Goal: Task Accomplishment & Management: Use online tool/utility

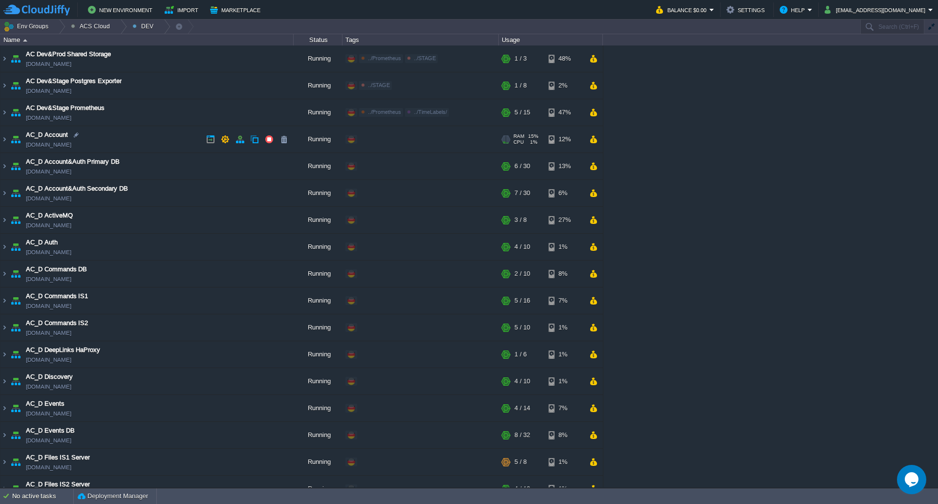
click at [6, 141] on img at bounding box center [4, 139] width 8 height 26
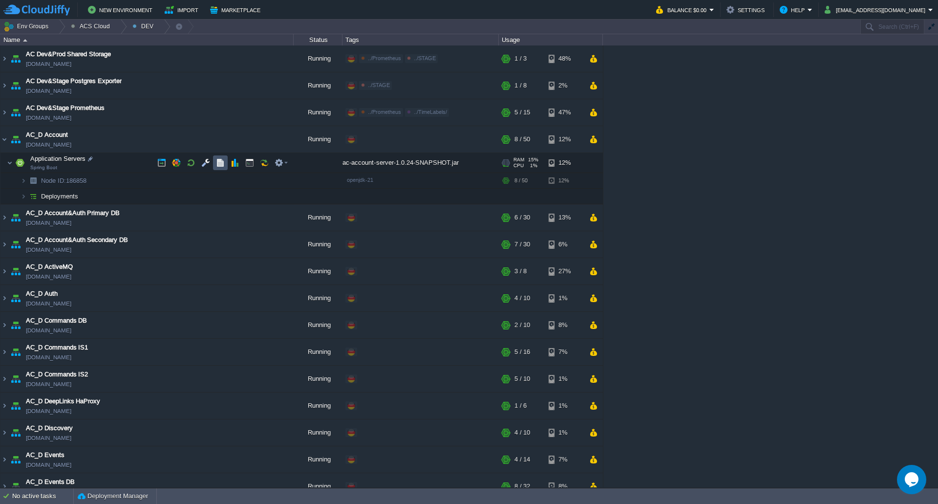
click at [221, 165] on button "button" at bounding box center [220, 162] width 9 height 9
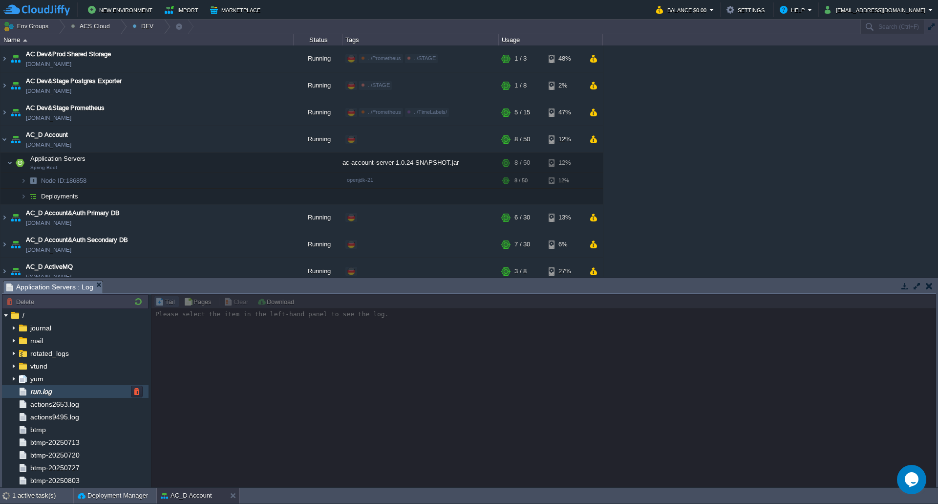
click at [81, 390] on div "run.log" at bounding box center [75, 391] width 147 height 13
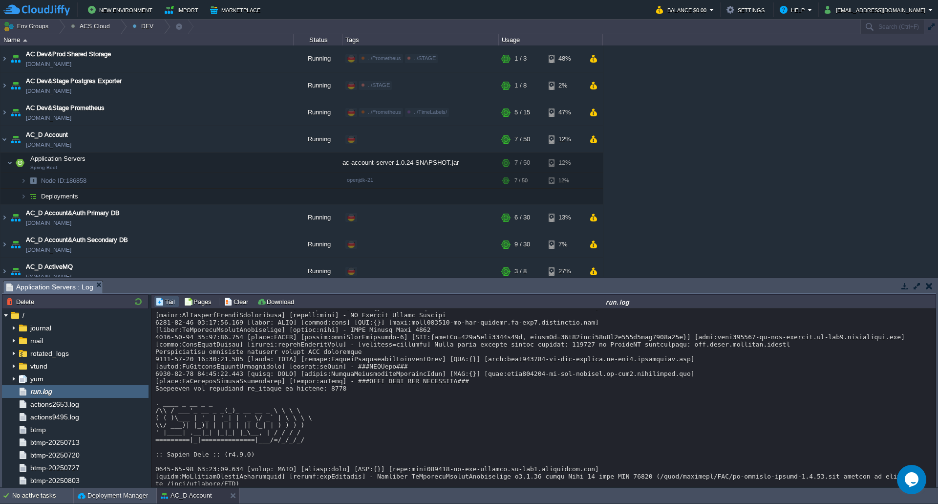
scroll to position [8761, 0]
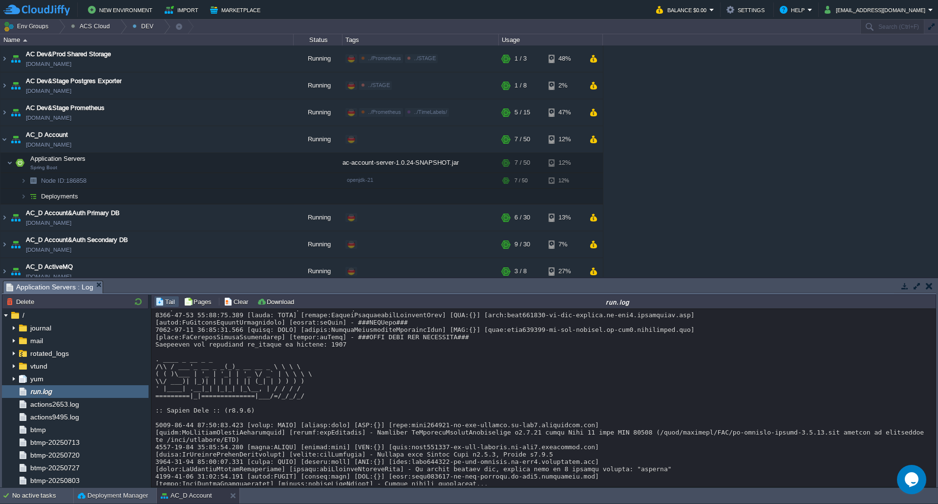
copy div "634332"
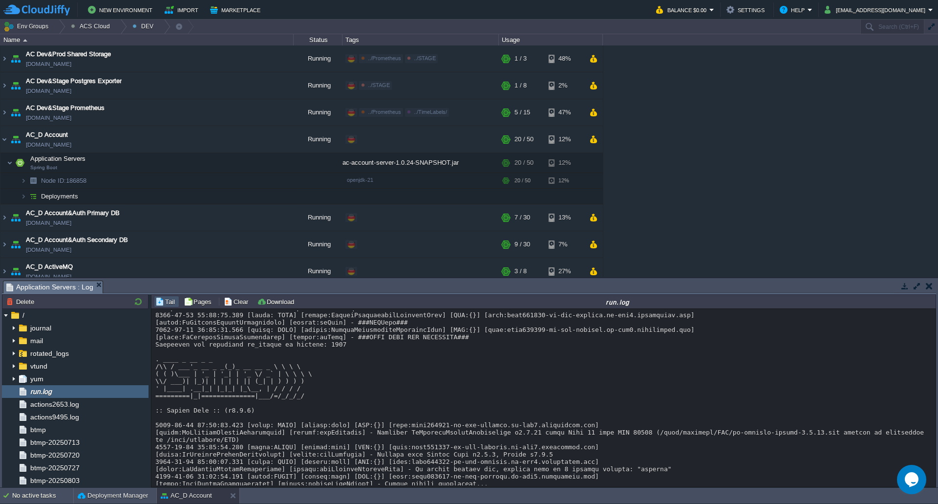
copy div "886831"
copy div "634332"
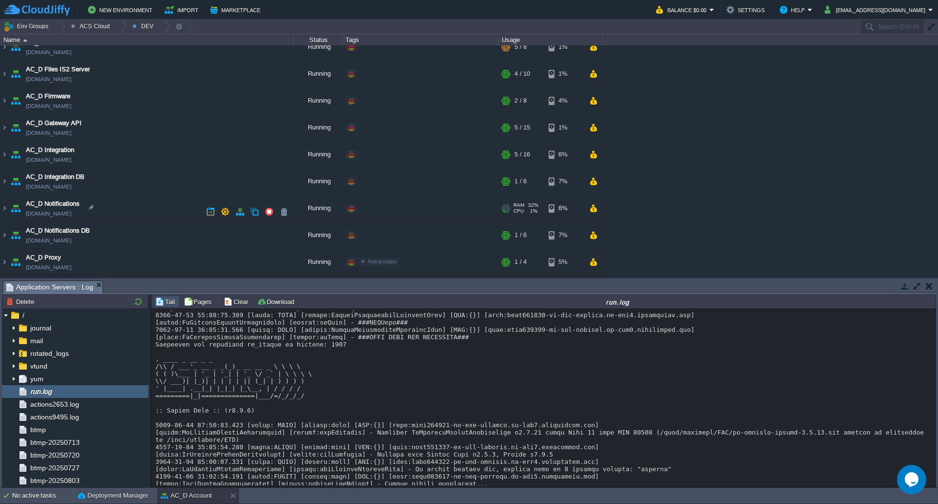
scroll to position [488, 0]
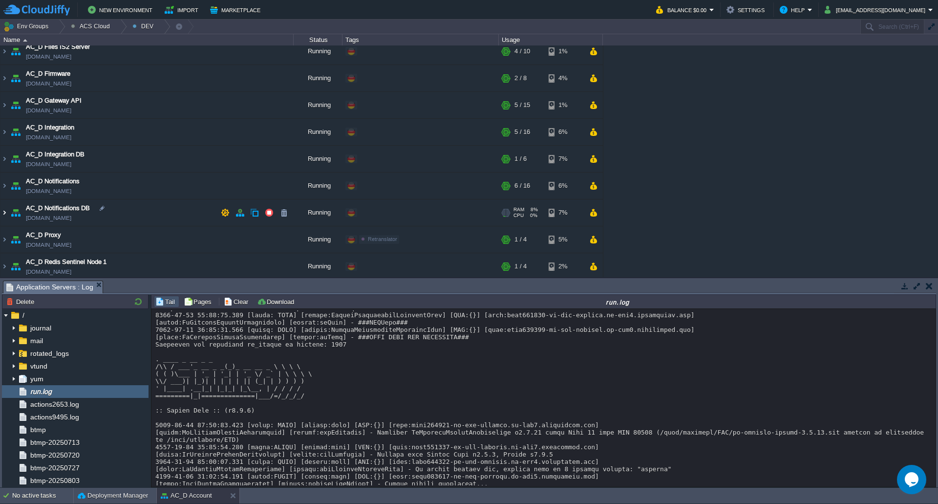
drag, startPoint x: 6, startPoint y: 211, endPoint x: 70, endPoint y: 218, distance: 63.9
click at [6, 211] on img at bounding box center [4, 212] width 8 height 26
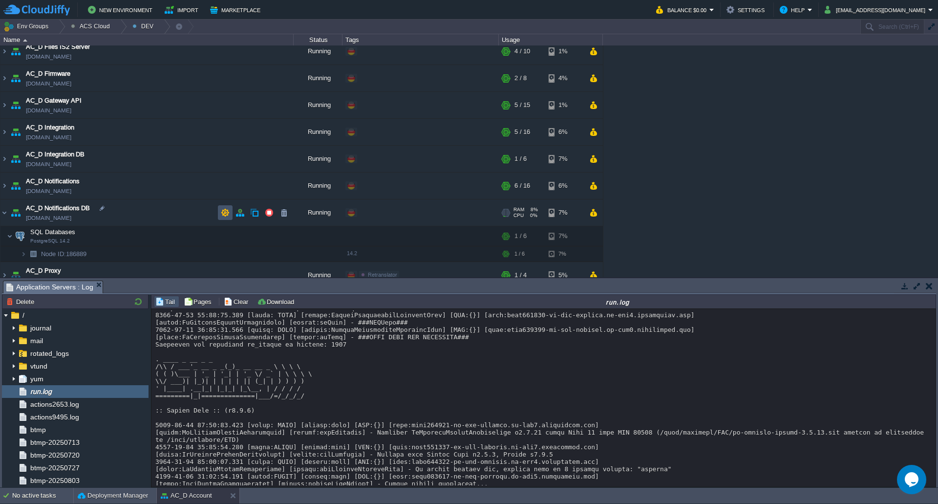
click at [227, 211] on button "button" at bounding box center [225, 212] width 9 height 9
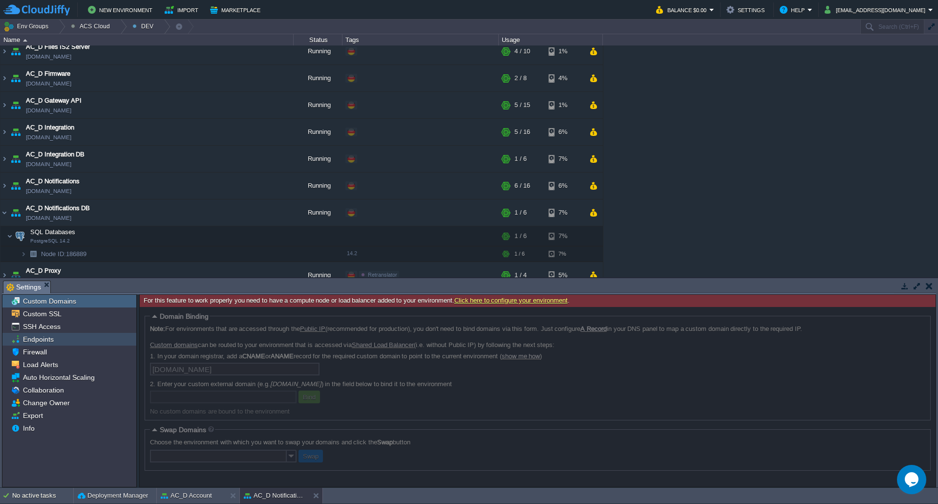
click at [93, 337] on div "Endpoints" at bounding box center [69, 339] width 134 height 13
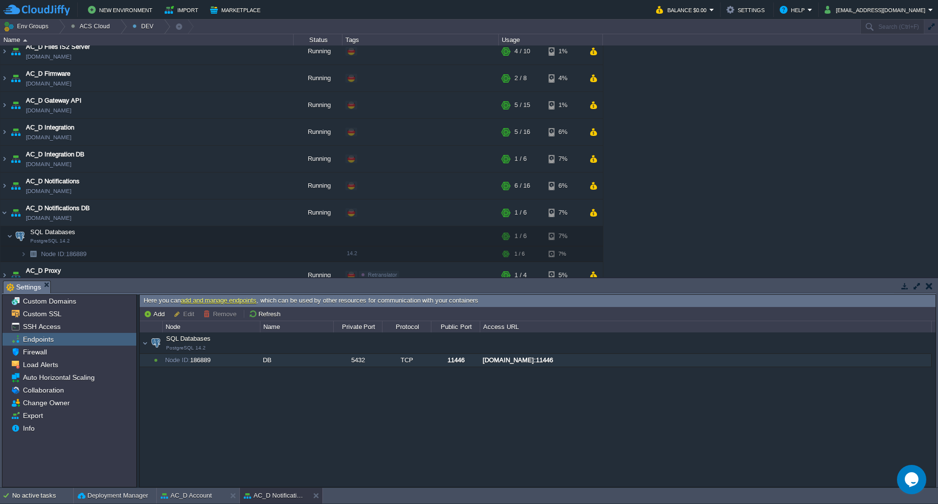
click at [591, 360] on div "[DOMAIN_NAME]:11446" at bounding box center [705, 360] width 450 height 13
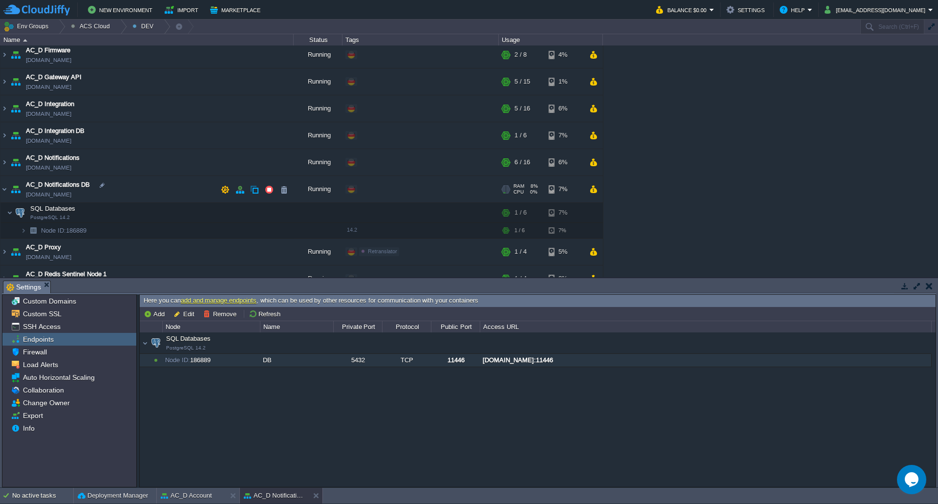
scroll to position [537, 0]
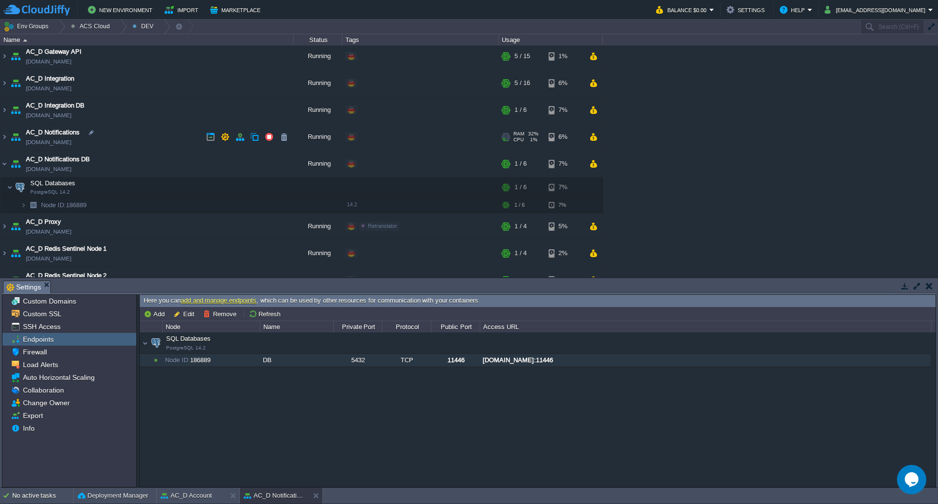
click at [7, 137] on img at bounding box center [4, 137] width 8 height 26
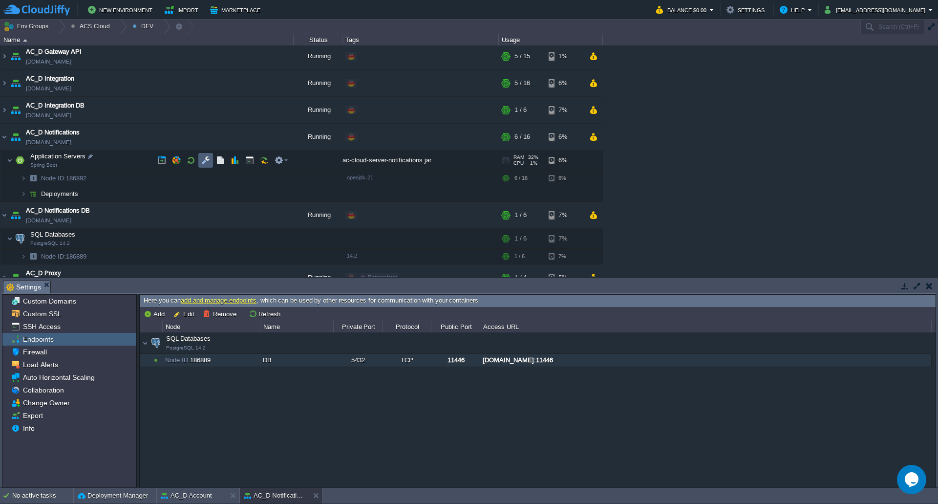
click at [210, 160] on td at bounding box center [205, 160] width 15 height 15
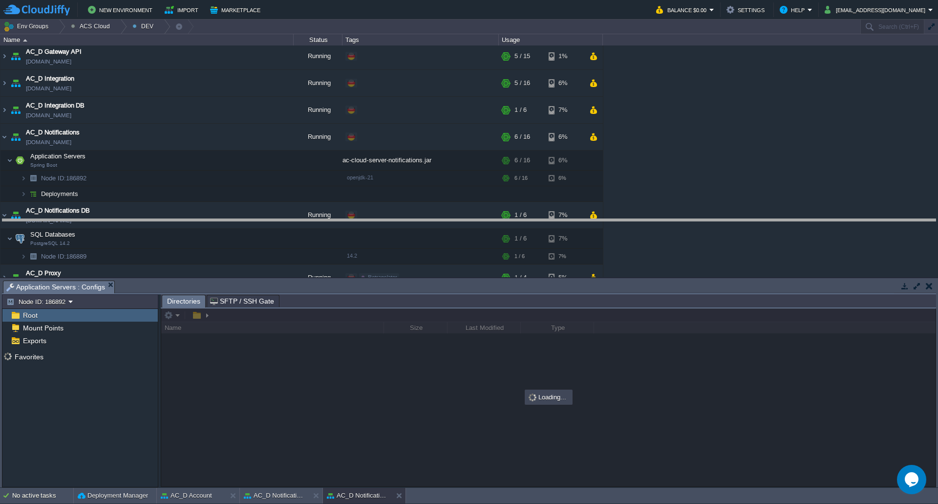
drag, startPoint x: 340, startPoint y: 288, endPoint x: 345, endPoint y: 256, distance: 32.2
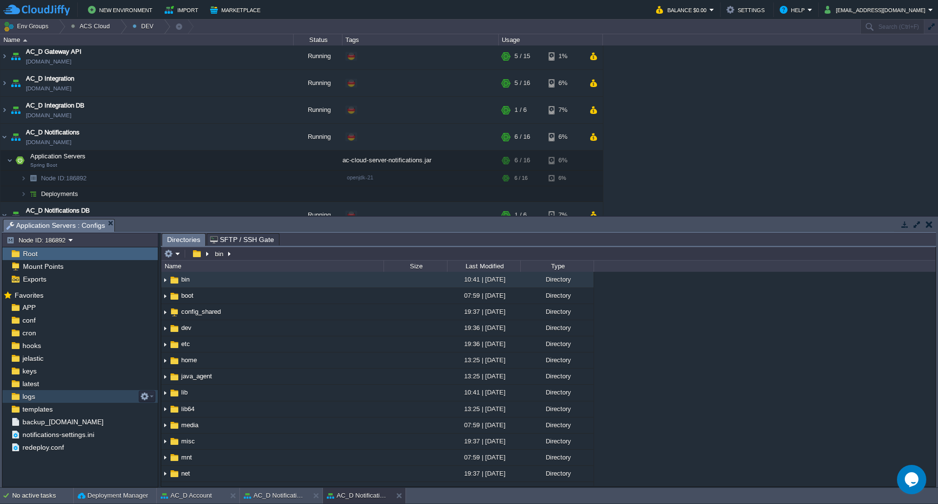
click at [67, 401] on div "logs" at bounding box center [79, 396] width 155 height 13
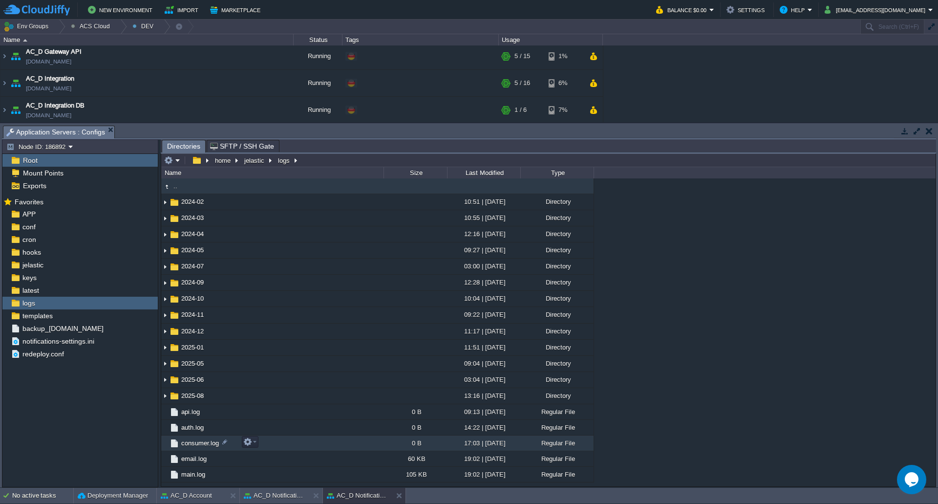
click at [199, 444] on span "consumer.log" at bounding box center [200, 443] width 41 height 8
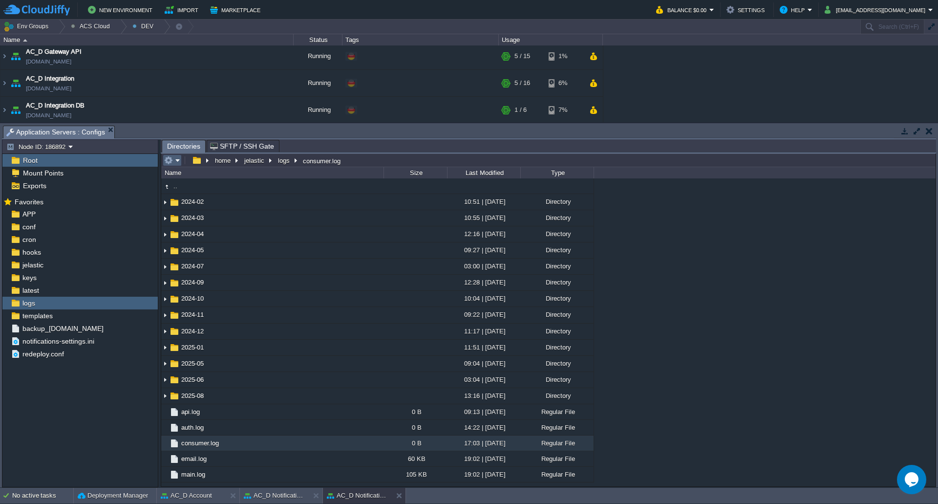
click at [173, 160] on em at bounding box center [172, 160] width 16 height 9
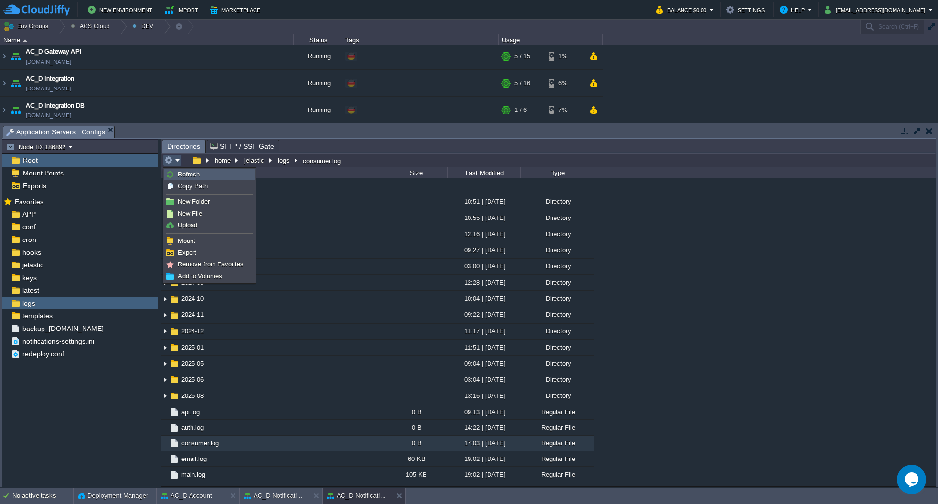
click at [181, 173] on span "Refresh" at bounding box center [189, 173] width 22 height 7
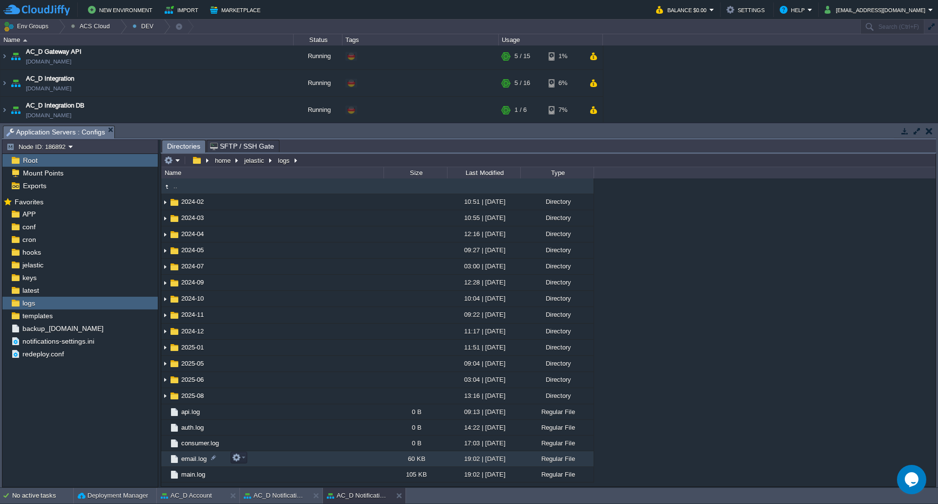
click at [197, 444] on span "email.log" at bounding box center [194, 458] width 28 height 8
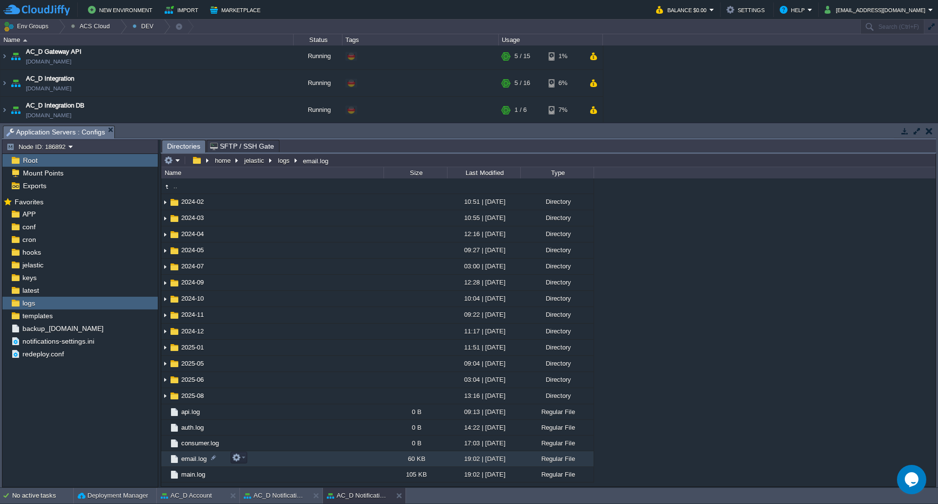
click at [197, 444] on span "email.log" at bounding box center [194, 458] width 28 height 8
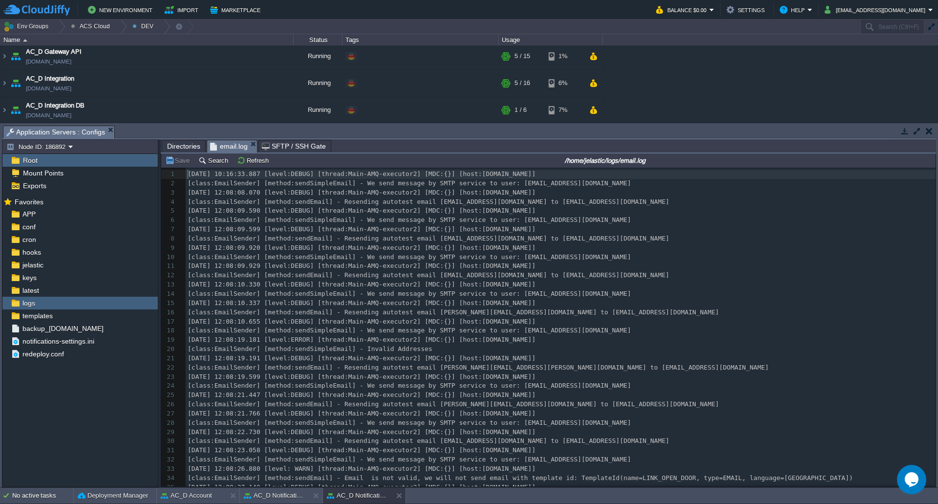
scroll to position [3, 0]
click at [531, 385] on div "443 1 [DATE] 10:16:33.887 [level:DEBUG] [thread:Main-AMQ-executor2] [MDC:{}] [h…" at bounding box center [561, 371] width 750 height 405
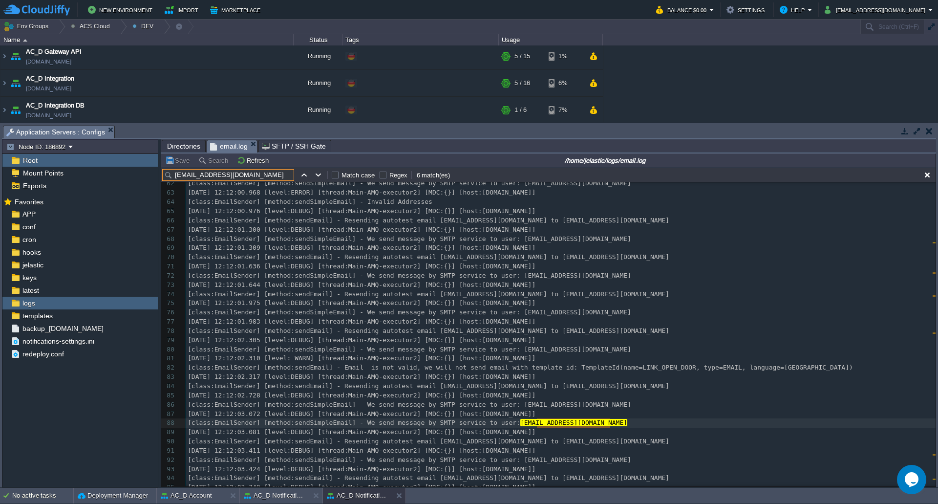
scroll to position [567, 0]
type input "[EMAIL_ADDRESS][DOMAIN_NAME]"
click at [319, 174] on button "button" at bounding box center [318, 174] width 9 height 9
type textarea "[EMAIL_ADDRESS][DOMAIN_NAME]"
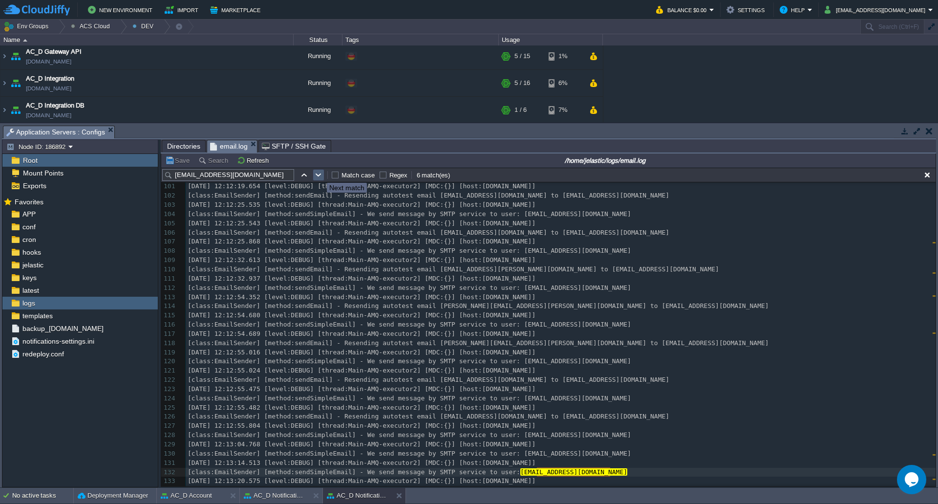
click at [319, 174] on button "button" at bounding box center [318, 174] width 9 height 9
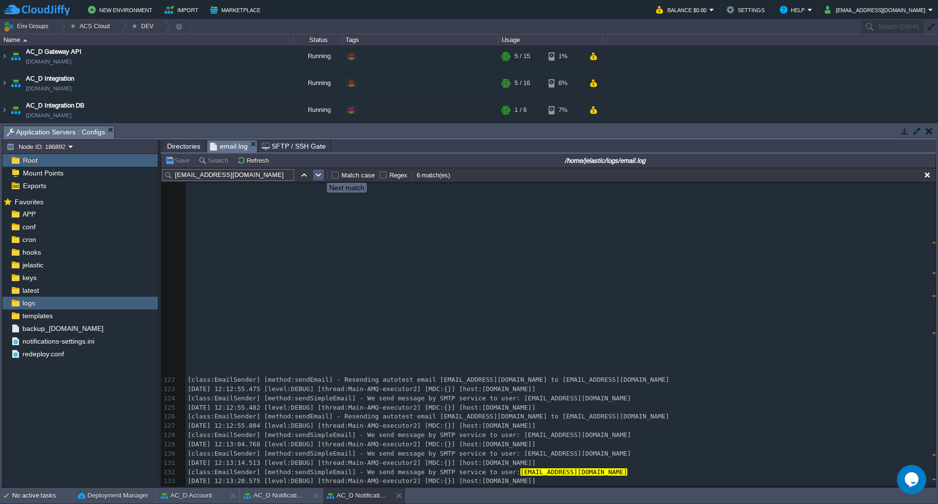
scroll to position [1236, 0]
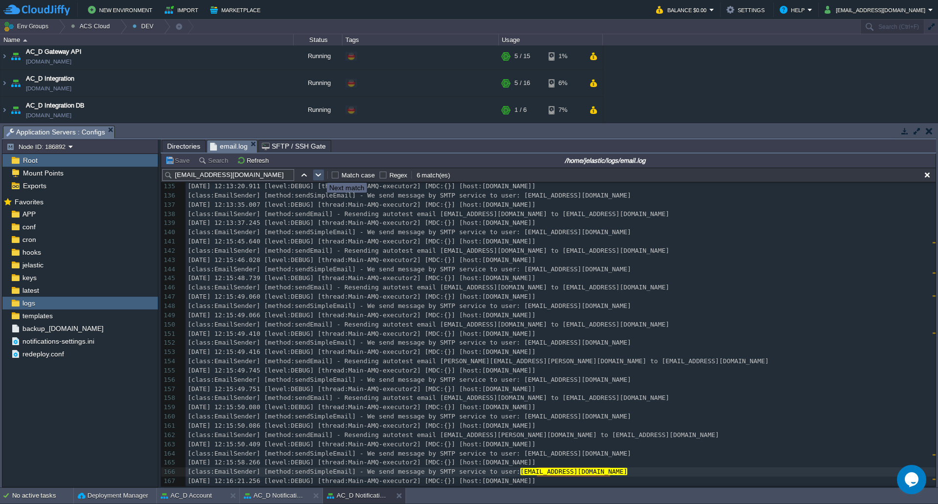
click at [319, 174] on button "button" at bounding box center [318, 174] width 9 height 9
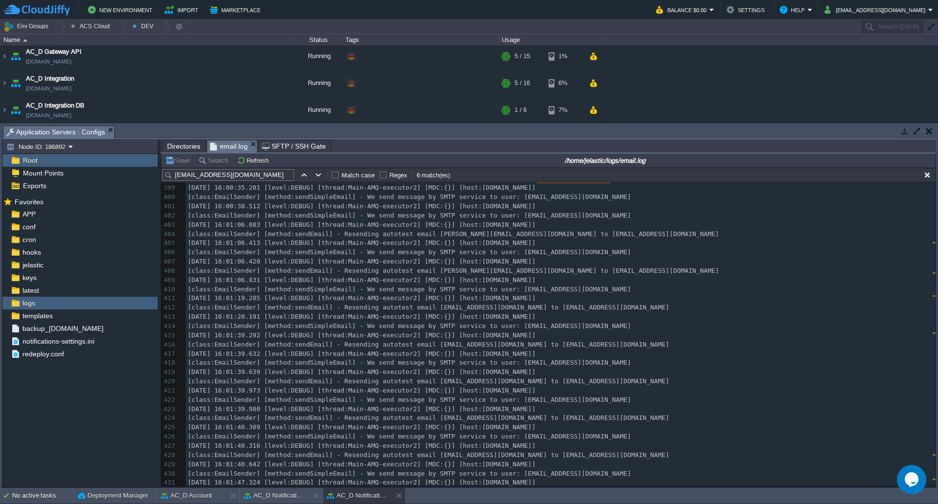
scroll to position [0, 0]
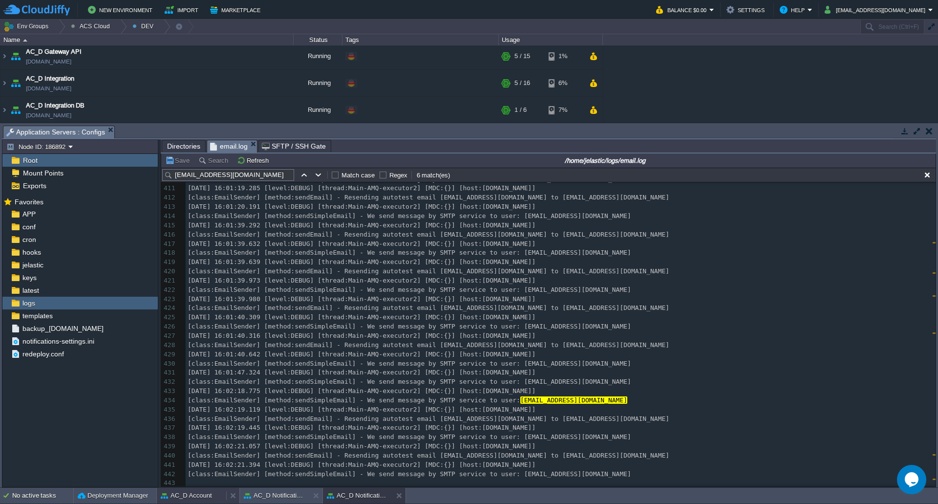
click at [209, 444] on button "AC_D Account" at bounding box center [186, 495] width 51 height 10
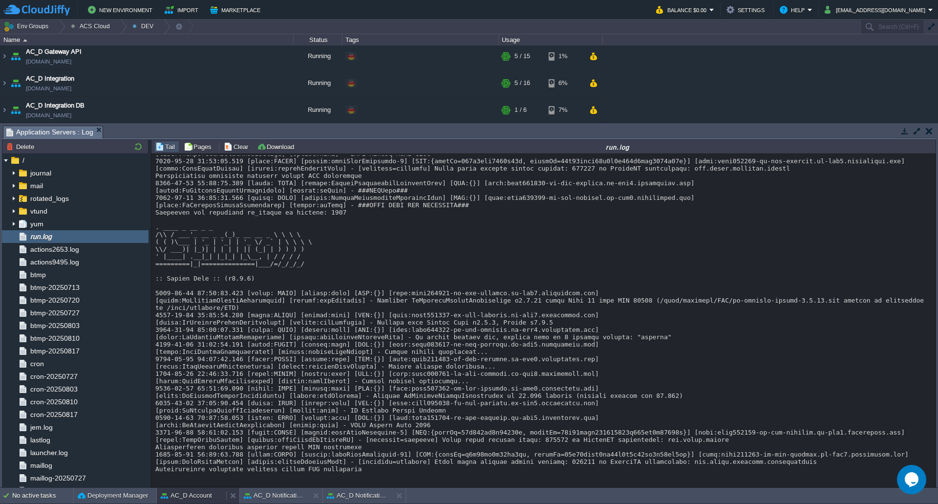
scroll to position [8606, 0]
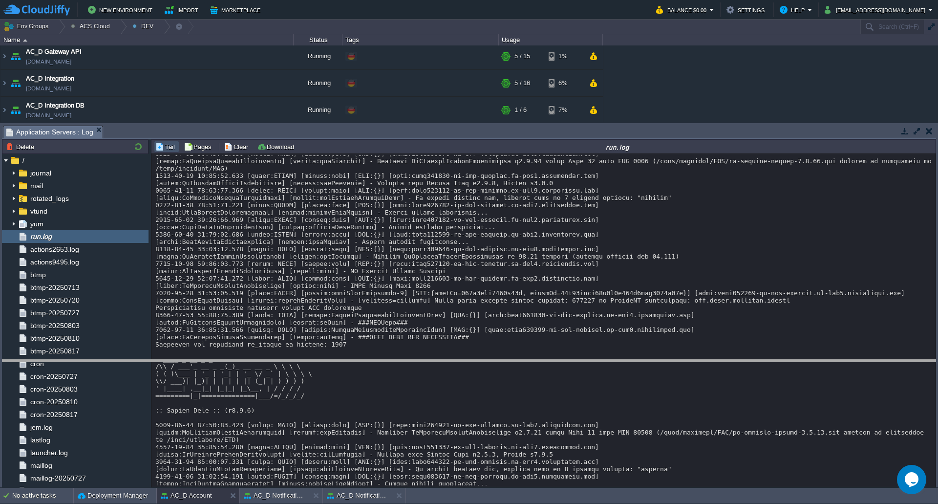
drag, startPoint x: 861, startPoint y: 131, endPoint x: 848, endPoint y: 378, distance: 247.9
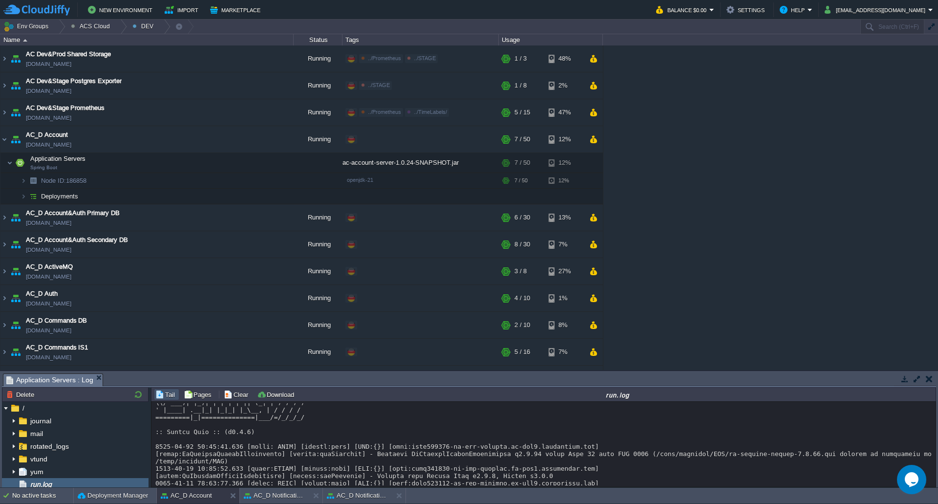
scroll to position [8560, 0]
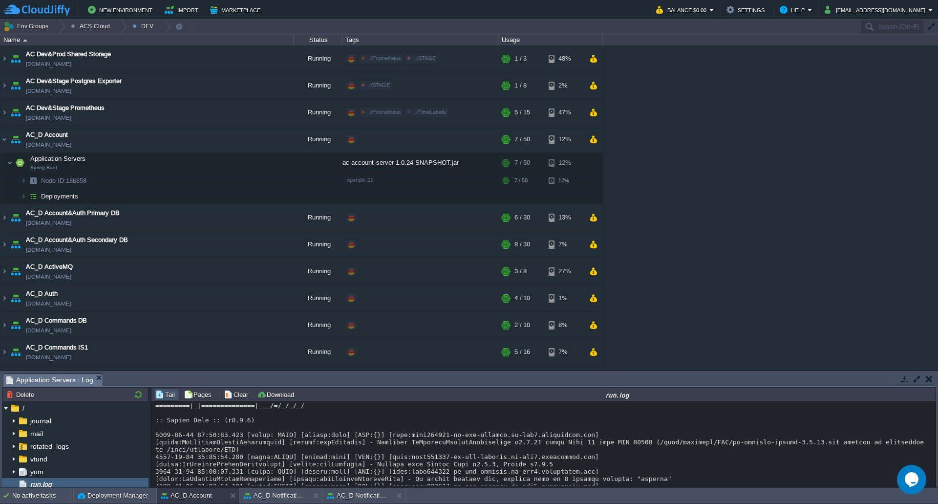
scroll to position [8853, 0]
